Goal: Information Seeking & Learning: Learn about a topic

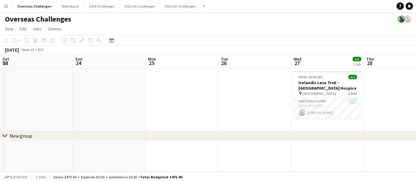
scroll to position [0, 259]
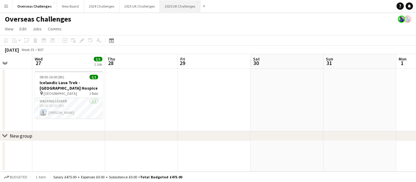
click at [184, 5] on button "2025 UK Challenges Close" at bounding box center [180, 6] width 40 height 12
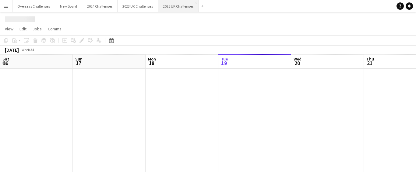
scroll to position [0, 145]
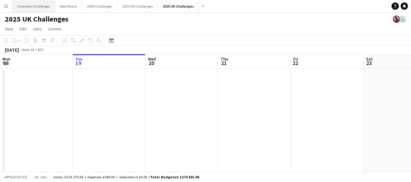
click at [27, 6] on button "Overseas Challenges Close" at bounding box center [33, 6] width 43 height 12
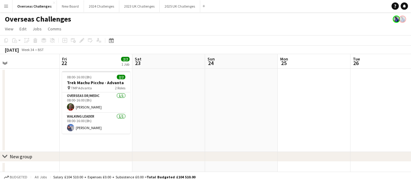
scroll to position [0, 235]
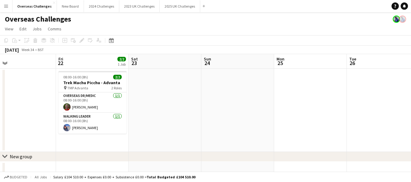
drag, startPoint x: 260, startPoint y: 104, endPoint x: 29, endPoint y: 78, distance: 232.7
click at [27, 78] on app-calendar-viewport "Mon 18 Tue 19 Wed 20 Thu 21 Fri 22 2/2 1 Job Sat 23 Sun 24 Mon 25 Tue 26 Wed 27…" at bounding box center [205, 117] width 411 height 126
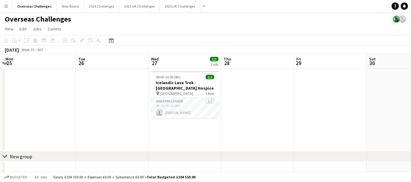
scroll to position [0, 252]
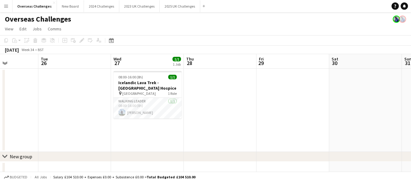
drag, startPoint x: 367, startPoint y: 86, endPoint x: 57, endPoint y: 80, distance: 310.0
click at [57, 80] on app-calendar-viewport "Fri 22 2/2 1 Job Sat 23 Sun 24 Mon 25 Tue 26 Wed 27 1/1 1 Job Thu 28 Fri 29 Sat…" at bounding box center [205, 117] width 411 height 126
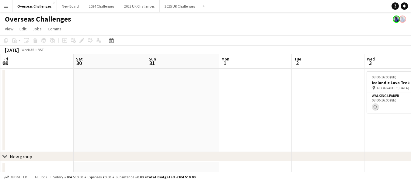
scroll to position [0, 234]
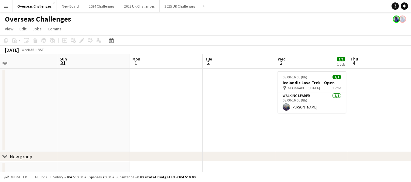
drag, startPoint x: 345, startPoint y: 113, endPoint x: 0, endPoint y: 83, distance: 345.9
click at [0, 83] on app-calendar-viewport "Wed 27 1/1 1 Job Thu 28 Fri 29 Sat 30 Sun 31 Mon 1 Tue 2 Wed 3 1/1 1 Job Thu 4 …" at bounding box center [205, 117] width 411 height 126
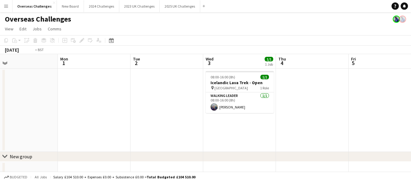
scroll to position [0, 238]
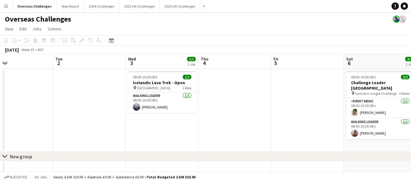
drag, startPoint x: 214, startPoint y: 79, endPoint x: 64, endPoint y: 85, distance: 149.8
click at [64, 85] on app-calendar-viewport "Fri 29 Sat 30 Sun 31 Mon 1 Tue 2 Wed 3 1/1 1 Job Thu 4 Fri 5 Sat 6 2/2 1 Job Su…" at bounding box center [205, 117] width 411 height 126
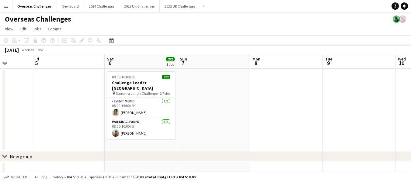
scroll to position [0, 259]
drag, startPoint x: 286, startPoint y: 91, endPoint x: 47, endPoint y: 91, distance: 239.4
click at [47, 91] on app-calendar-viewport "Mon 1 Tue 2 Wed 3 1/1 1 Job Thu 4 Fri 5 Sat 6 2/2 1 Job Sun 7 Mon 8 Tue 9 Wed 1…" at bounding box center [205, 117] width 411 height 126
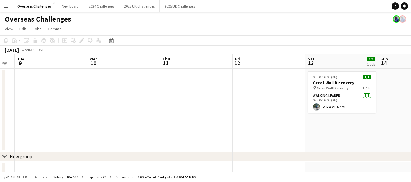
drag, startPoint x: 370, startPoint y: 94, endPoint x: 68, endPoint y: 90, distance: 301.2
click at [62, 90] on app-calendar-viewport "Sat 6 2/2 1 Job Sun 7 Mon 8 Tue 9 Wed 10 Thu 11 Fri 12 Sat 13 1/1 1 Job Sun 14 …" at bounding box center [205, 117] width 411 height 126
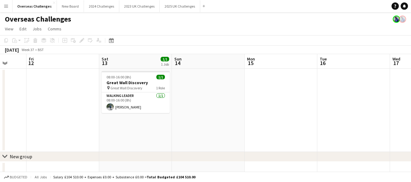
scroll to position [0, 266]
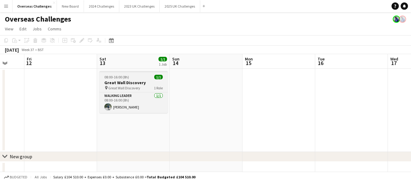
drag, startPoint x: 282, startPoint y: 91, endPoint x: 101, endPoint y: 90, distance: 180.4
click at [73, 91] on app-calendar-viewport "Mon 8 Tue 9 Wed 10 Thu 11 Fri 12 Sat 13 1/1 1 Job Sun 14 Mon 15 Tue 16 Wed 17 T…" at bounding box center [205, 117] width 411 height 126
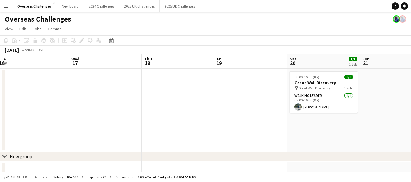
scroll to position [0, 244]
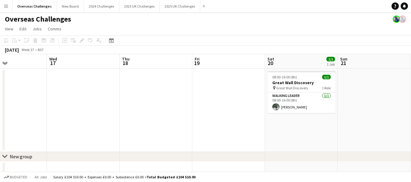
drag, startPoint x: 341, startPoint y: 106, endPoint x: 0, endPoint y: 105, distance: 341.0
click at [0, 105] on app-calendar-viewport "Sat 13 1/1 1 Job Sun 14 Mon 15 Tue 16 Wed 17 Thu 18 Fri 19 Sat 20 1/1 1 Job Sun…" at bounding box center [205, 117] width 411 height 126
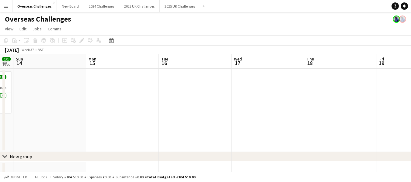
drag, startPoint x: 188, startPoint y: 100, endPoint x: 373, endPoint y: 120, distance: 185.6
click at [373, 120] on app-calendar-viewport "Fri 12 Sat 13 1/1 1 Job Sun 14 Mon 15 Tue 16 Wed 17 Thu 18 Fri 19 Sat 20 1/1 1 …" at bounding box center [205, 117] width 411 height 126
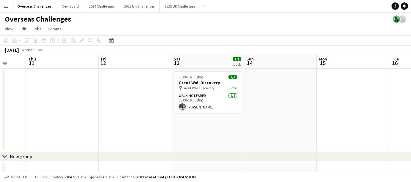
scroll to position [0, 165]
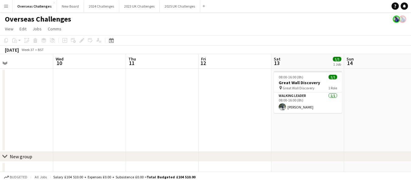
drag, startPoint x: 56, startPoint y: 101, endPoint x: 415, endPoint y: 107, distance: 359.3
click at [411, 107] on html "Menu Boards Boards Boards All jobs Status Workforce Workforce My Workforce Recr…" at bounding box center [205, 95] width 411 height 190
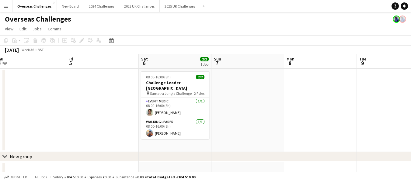
scroll to position [0, 143]
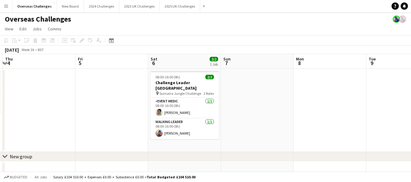
drag, startPoint x: 18, startPoint y: 94, endPoint x: 415, endPoint y: 99, distance: 397.3
click at [411, 99] on html "Menu Boards Boards Boards All jobs Status Workforce Workforce My Workforce Recr…" at bounding box center [205, 95] width 411 height 190
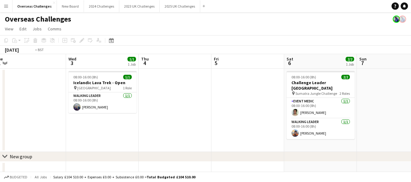
scroll to position [0, 160]
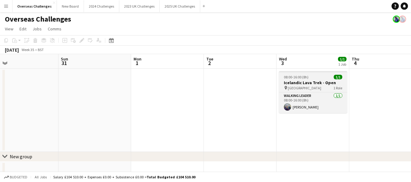
drag, startPoint x: 30, startPoint y: 93, endPoint x: 335, endPoint y: 92, distance: 304.8
click at [411, 92] on html "Menu Boards Boards Boards All jobs Status Workforce Workforce My Workforce Recr…" at bounding box center [205, 95] width 411 height 190
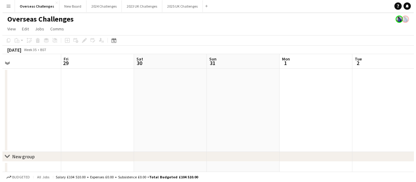
scroll to position [0, 133]
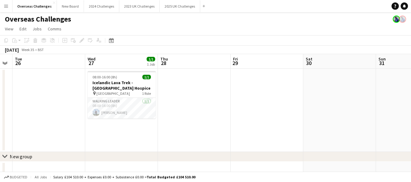
drag, startPoint x: 82, startPoint y: 94, endPoint x: 415, endPoint y: 97, distance: 332.8
click at [411, 97] on html "Menu Boards Boards Boards All jobs Status Workforce Workforce My Workforce Recr…" at bounding box center [205, 95] width 411 height 190
click at [174, 5] on button "2025 UK Challenges Close" at bounding box center [180, 6] width 40 height 12
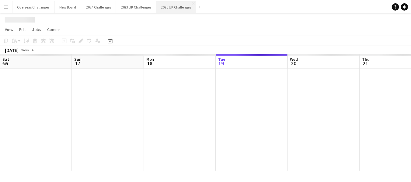
scroll to position [0, 145]
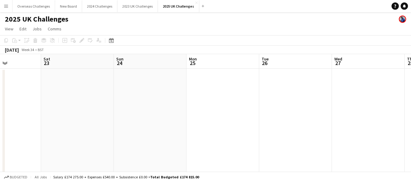
drag, startPoint x: 322, startPoint y: 95, endPoint x: 176, endPoint y: 104, distance: 146.3
click at [6, 87] on app-calendar-viewport "Tue 19 Wed 20 Thu 21 Fri 22 Sat 23 Sun 24 Mon 25 Tue 26 Wed 27 Thu 28 Fri 29" at bounding box center [205, 165] width 411 height 222
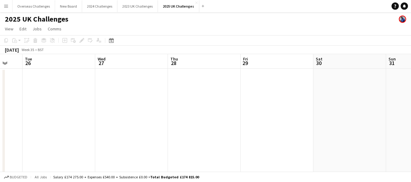
scroll to position [0, 245]
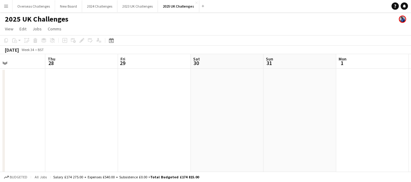
drag, startPoint x: 365, startPoint y: 101, endPoint x: 0, endPoint y: 100, distance: 365.0
click at [0, 100] on app-calendar-viewport "Sun 24 Mon 25 Tue 26 Wed 27 Thu 28 Fri 29 Sat 30 Sun 31 Mon 1 Tue 2 Wed 3" at bounding box center [205, 165] width 411 height 222
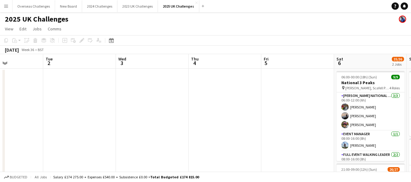
drag, startPoint x: 366, startPoint y: 103, endPoint x: 65, endPoint y: 109, distance: 300.3
click at [1, 109] on app-calendar-viewport "Fri 29 Sat 30 Sun 31 Mon 1 Tue 2 Wed 3 Thu 4 Fri 5 Sat 6 35/36 2 Jobs Sun 7 22/…" at bounding box center [205, 174] width 411 height 240
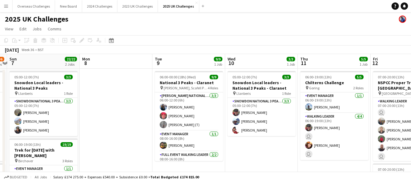
scroll to position [0, 190]
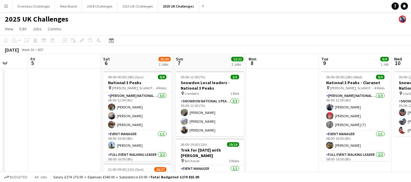
drag, startPoint x: 234, startPoint y: 106, endPoint x: 0, endPoint y: 91, distance: 234.8
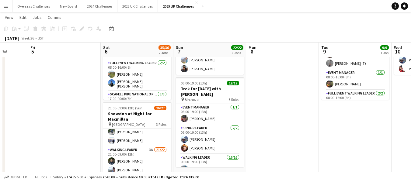
scroll to position [61, 0]
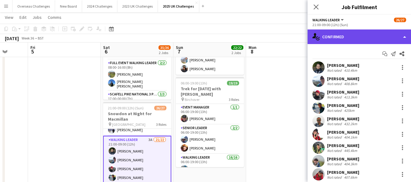
click at [353, 35] on div "single-neutral-actions-check-2 Confirmed" at bounding box center [359, 37] width 103 height 15
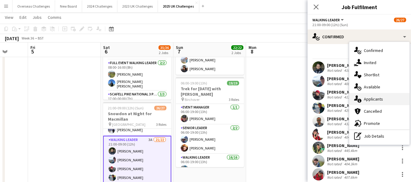
click at [372, 98] on div "single-neutral-actions-information Applicants" at bounding box center [379, 99] width 60 height 12
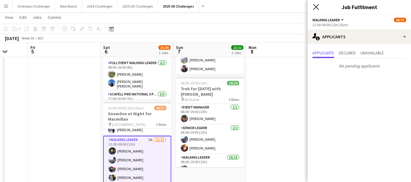
click at [315, 4] on icon "Close pop-in" at bounding box center [316, 7] width 6 height 6
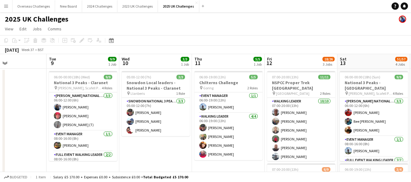
scroll to position [0, 191]
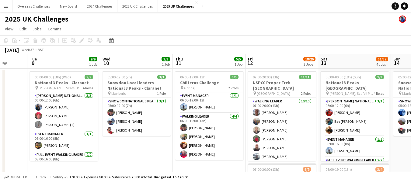
drag, startPoint x: 291, startPoint y: 96, endPoint x: 0, endPoint y: 101, distance: 291.5
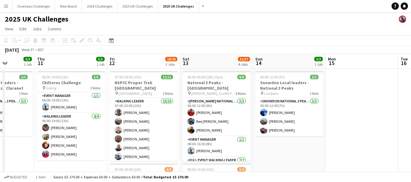
scroll to position [0, 205]
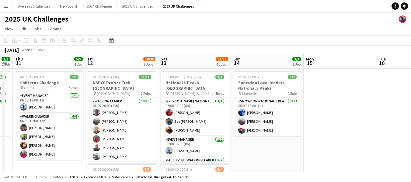
drag, startPoint x: 160, startPoint y: 148, endPoint x: 0, endPoint y: 148, distance: 160.0
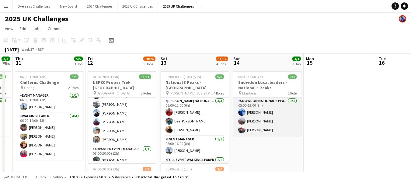
scroll to position [0, 0]
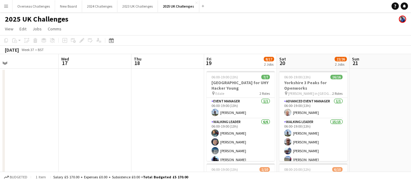
drag, startPoint x: 392, startPoint y: 88, endPoint x: 2, endPoint y: 105, distance: 390.1
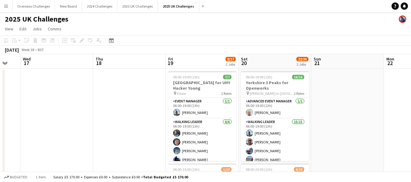
scroll to position [0, 203]
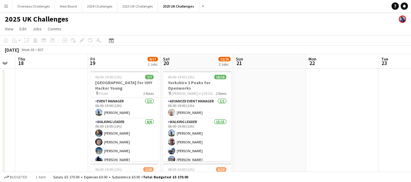
drag, startPoint x: 164, startPoint y: 97, endPoint x: 47, endPoint y: 114, distance: 118.0
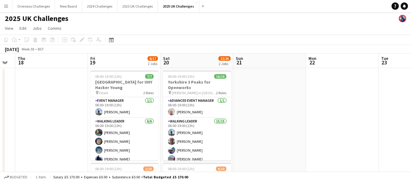
scroll to position [0, 0]
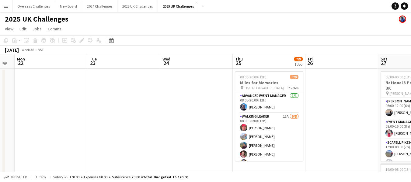
drag, startPoint x: 361, startPoint y: 88, endPoint x: 69, endPoint y: 91, distance: 291.7
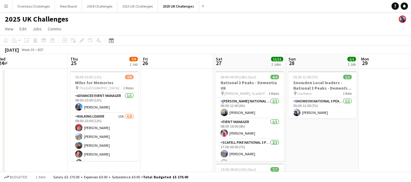
scroll to position [0, 225]
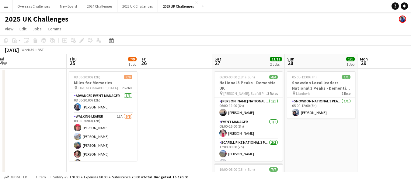
drag, startPoint x: 193, startPoint y: 83, endPoint x: 27, endPoint y: 84, distance: 166.1
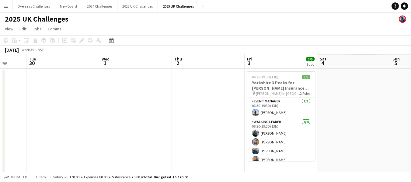
scroll to position [0, 247]
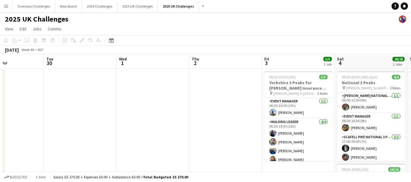
drag, startPoint x: 386, startPoint y: 102, endPoint x: 0, endPoint y: 103, distance: 386.0
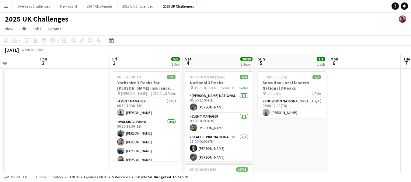
scroll to position [0, 259]
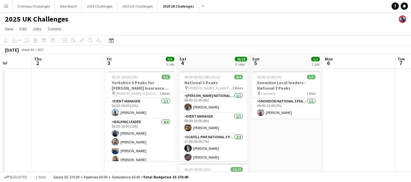
drag, startPoint x: 214, startPoint y: 97, endPoint x: 57, endPoint y: 97, distance: 157.6
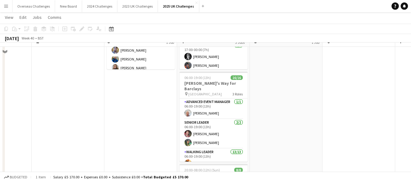
scroll to position [0, 0]
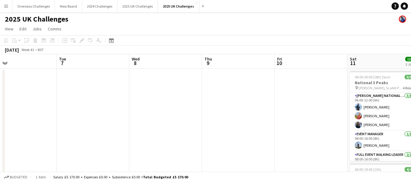
drag, startPoint x: 362, startPoint y: 100, endPoint x: 28, endPoint y: 101, distance: 334.3
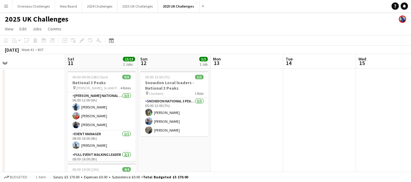
scroll to position [0, 233]
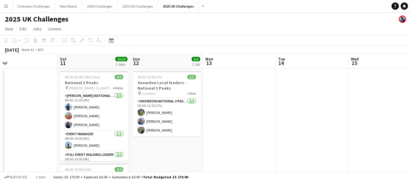
drag, startPoint x: 294, startPoint y: 83, endPoint x: 10, endPoint y: 96, distance: 284.7
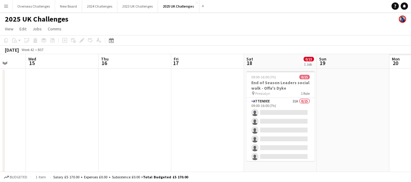
scroll to position [0, 210]
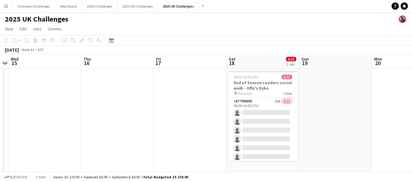
drag, startPoint x: 364, startPoint y: 89, endPoint x: 24, endPoint y: 94, distance: 340.1
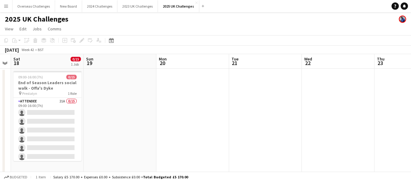
scroll to position [0, 239]
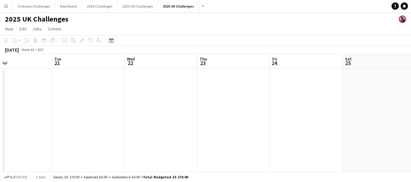
drag, startPoint x: 393, startPoint y: 93, endPoint x: 2, endPoint y: 93, distance: 390.3
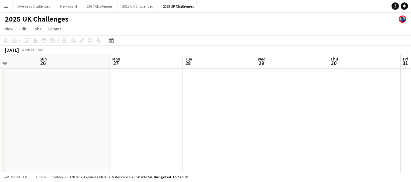
drag, startPoint x: 350, startPoint y: 90, endPoint x: 0, endPoint y: 89, distance: 349.5
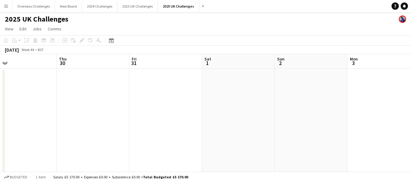
scroll to position [0, 252]
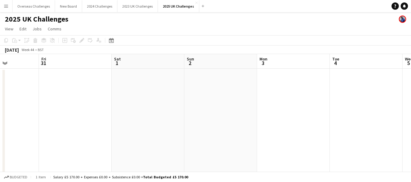
drag, startPoint x: 362, startPoint y: 99, endPoint x: 0, endPoint y: 99, distance: 361.7
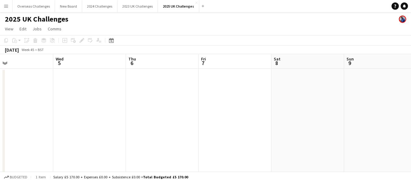
scroll to position [0, 238]
drag, startPoint x: 350, startPoint y: 92, endPoint x: 0, endPoint y: 97, distance: 349.6
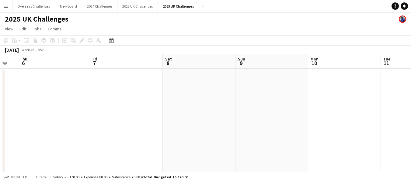
scroll to position [0, 166]
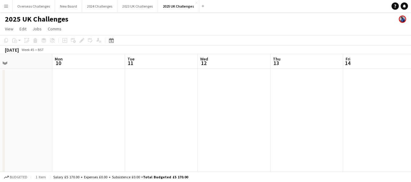
drag, startPoint x: 364, startPoint y: 93, endPoint x: 0, endPoint y: 110, distance: 364.5
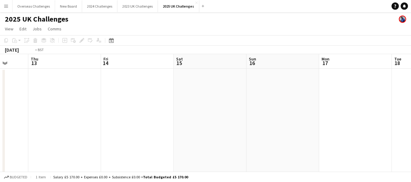
scroll to position [0, 131]
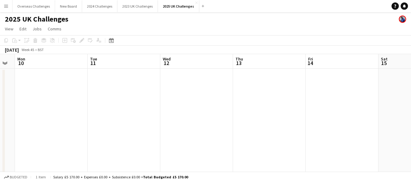
drag, startPoint x: 379, startPoint y: 103, endPoint x: 390, endPoint y: 176, distance: 73.6
